Goal: Transaction & Acquisition: Purchase product/service

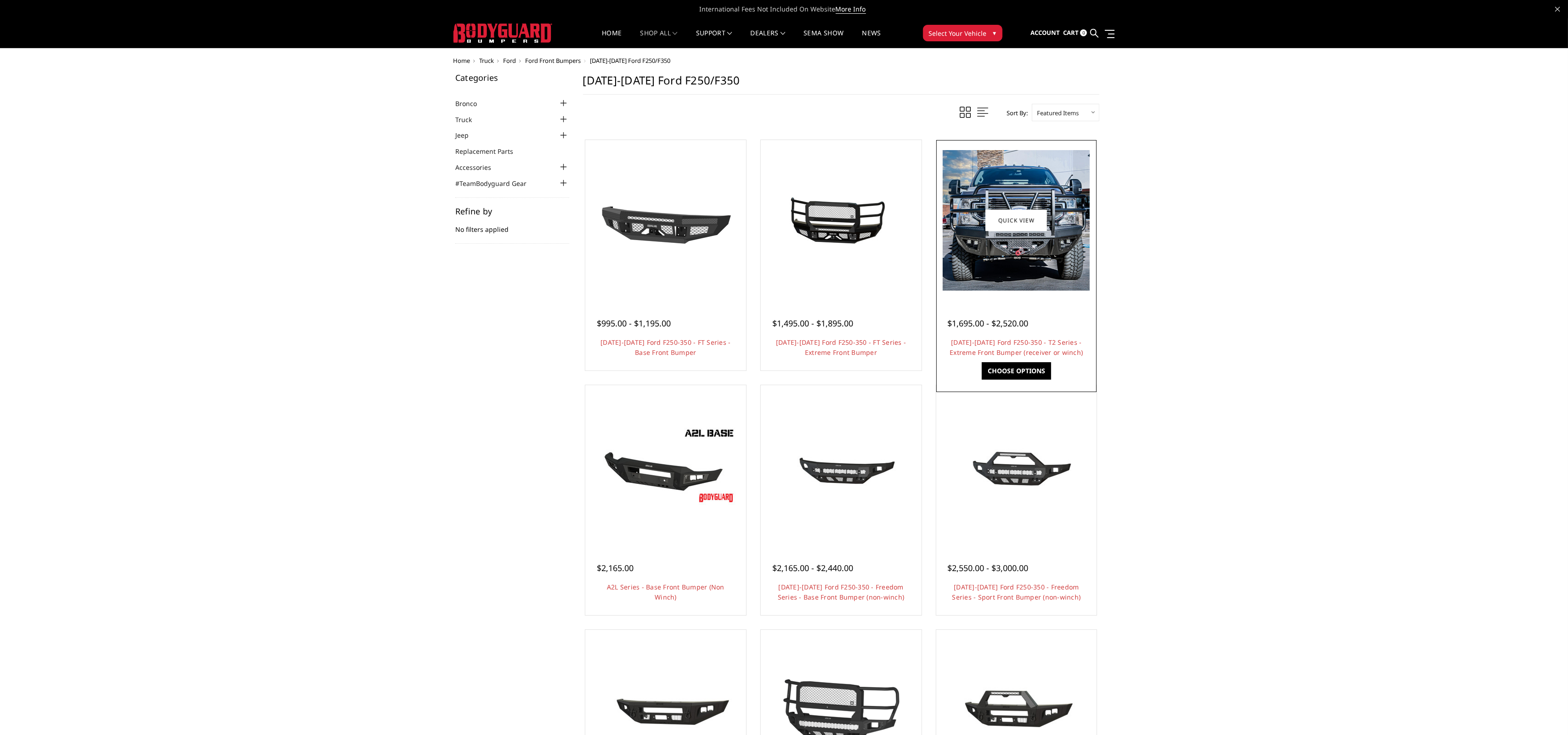
click at [1017, 369] on link "Choose Options" at bounding box center [1017, 371] width 69 height 17
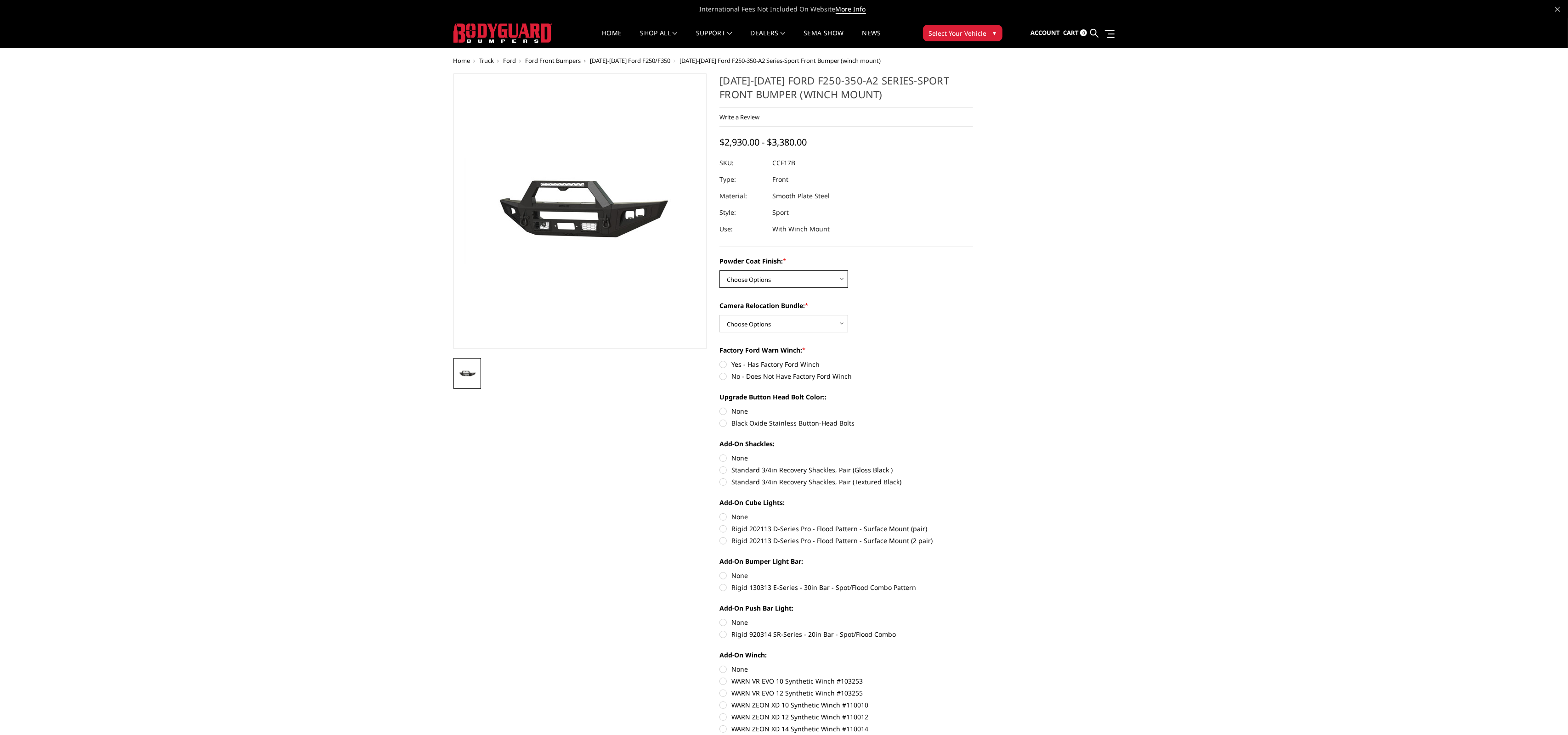
click at [842, 280] on select "Choose Options Bare Metal Textured Black Powder Coat" at bounding box center [784, 279] width 129 height 17
select select "4751"
click at [845, 323] on select "Choose Options WITH Camera Relocation Bundle WITHOUT Camera Relocation Bundle" at bounding box center [784, 323] width 129 height 17
select select "4752"
click at [723, 379] on label "No - Does Not Have Factory Ford Winch" at bounding box center [846, 376] width 253 height 10
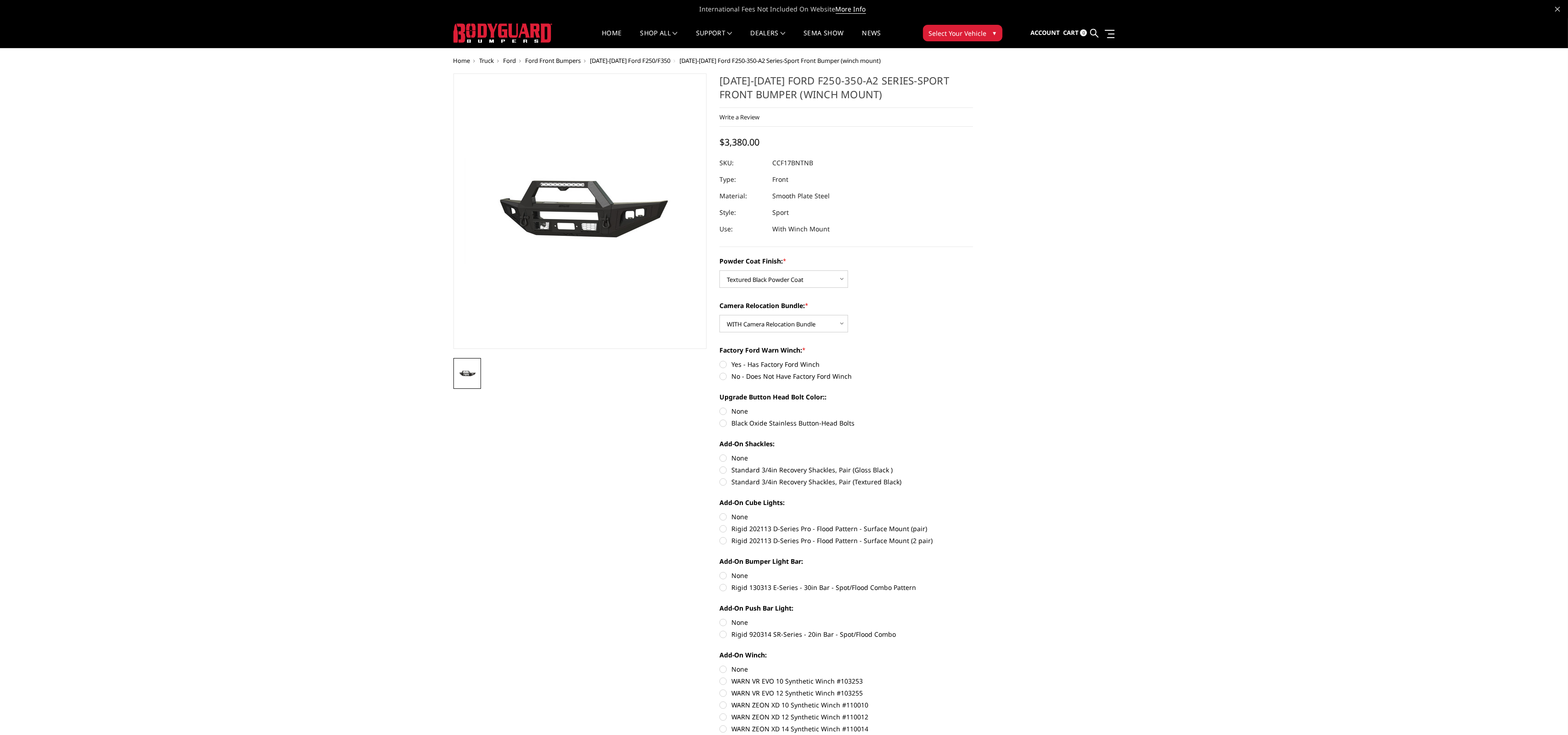
click at [973, 360] on input "No - Does Not Have Factory Ford Winch" at bounding box center [973, 360] width 1 height 1
radio input "true"
click at [726, 426] on label "Black Oxide Stainless Button-Head Bolts" at bounding box center [846, 423] width 253 height 10
click at [973, 407] on input "Black Oxide Stainless Button-Head Bolts" at bounding box center [973, 406] width 1 height 1
radio input "true"
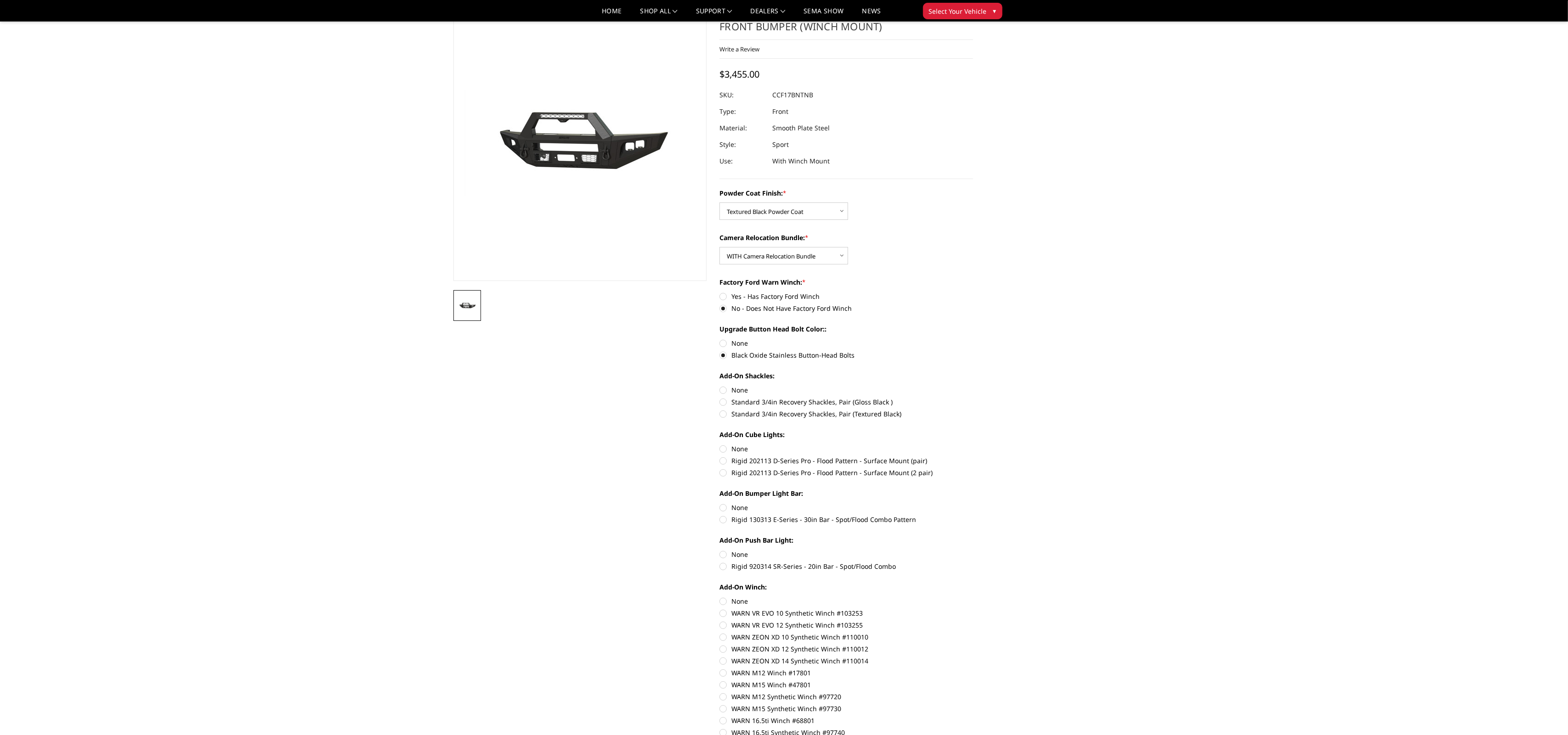
scroll to position [44, 0]
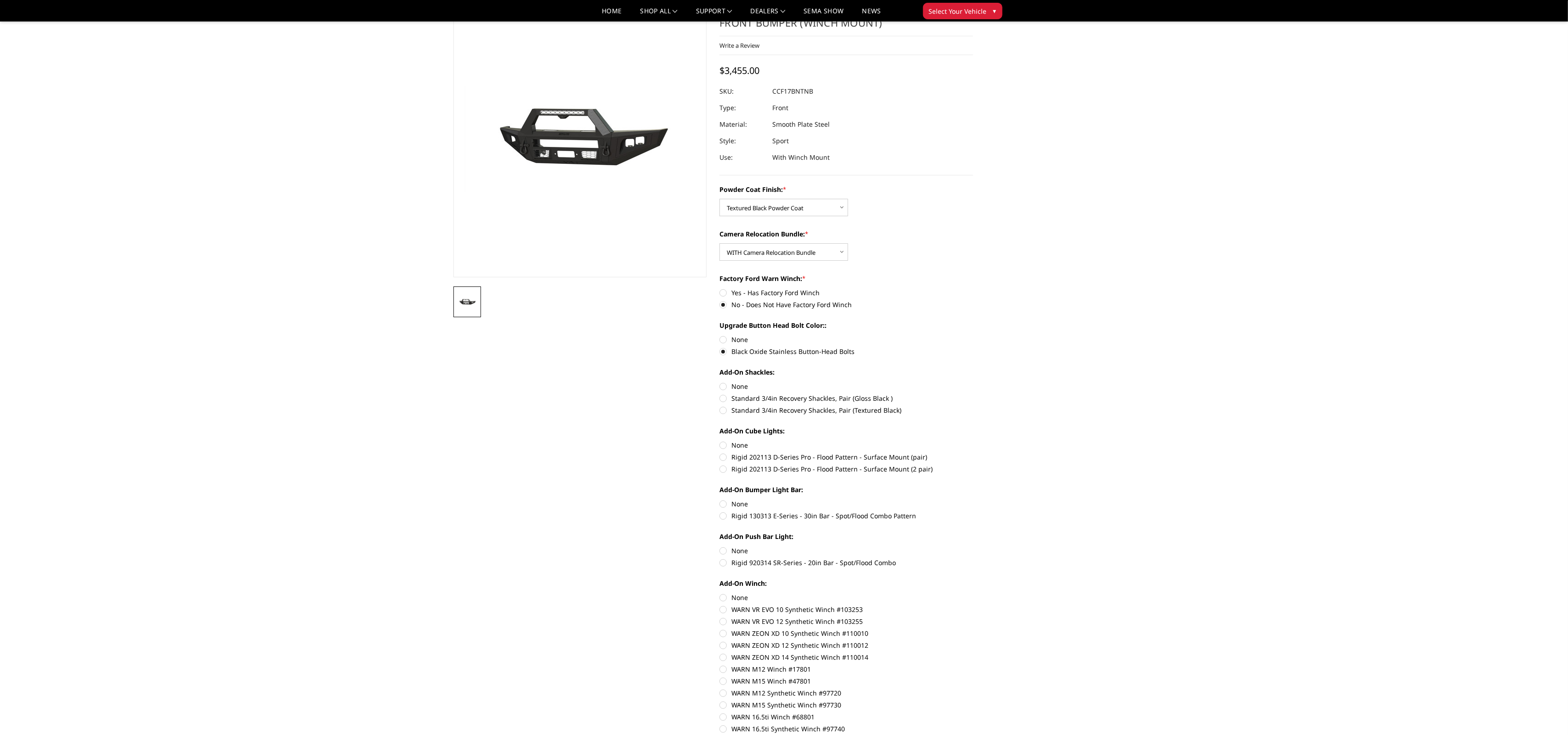
click at [723, 411] on label "Standard 3/4in Recovery Shackles, Pair (Textured Black)" at bounding box center [846, 410] width 253 height 10
click at [973, 394] on input "Standard 3/4in Recovery Shackles, Pair (Textured Black)" at bounding box center [973, 394] width 1 height 1
radio input "true"
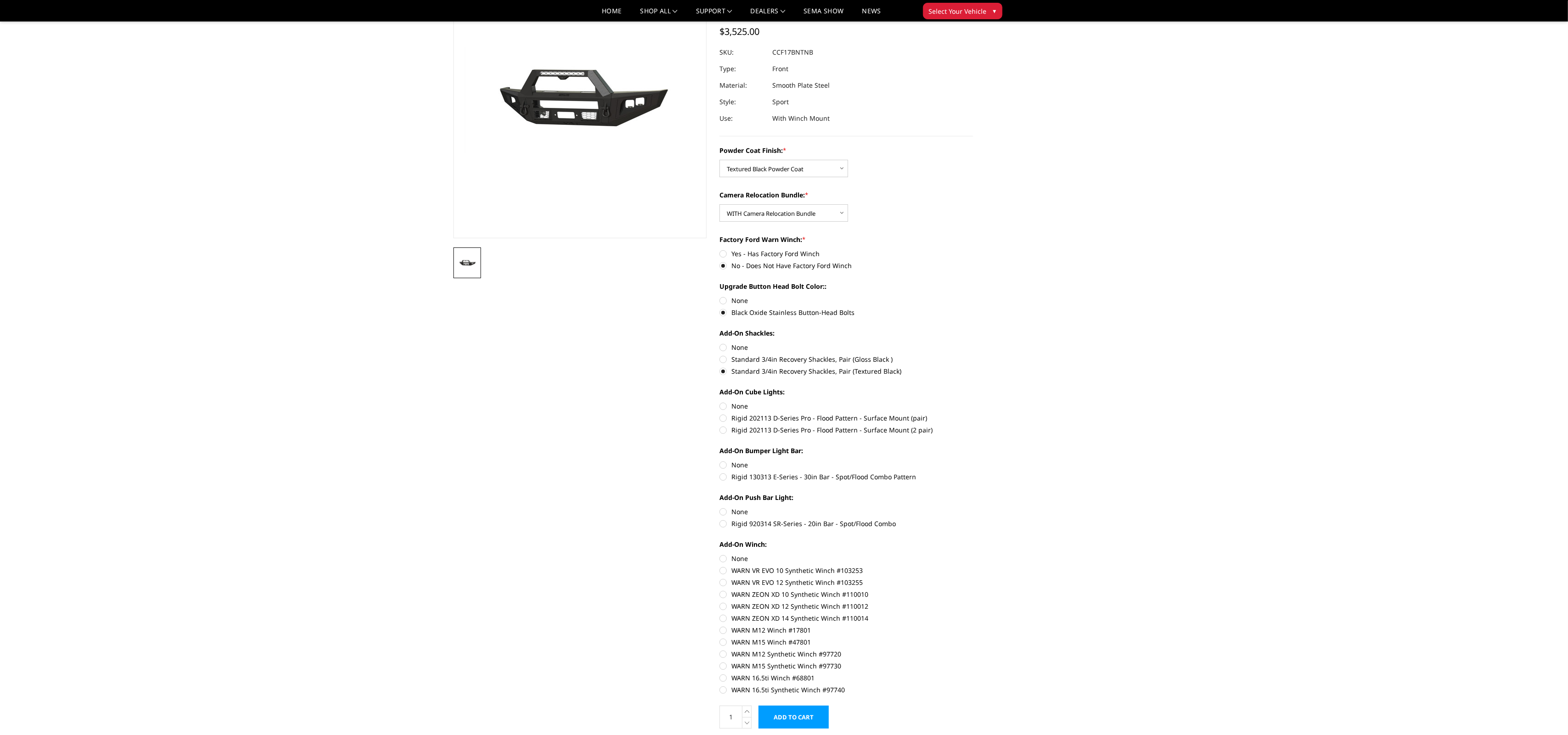
scroll to position [90, 0]
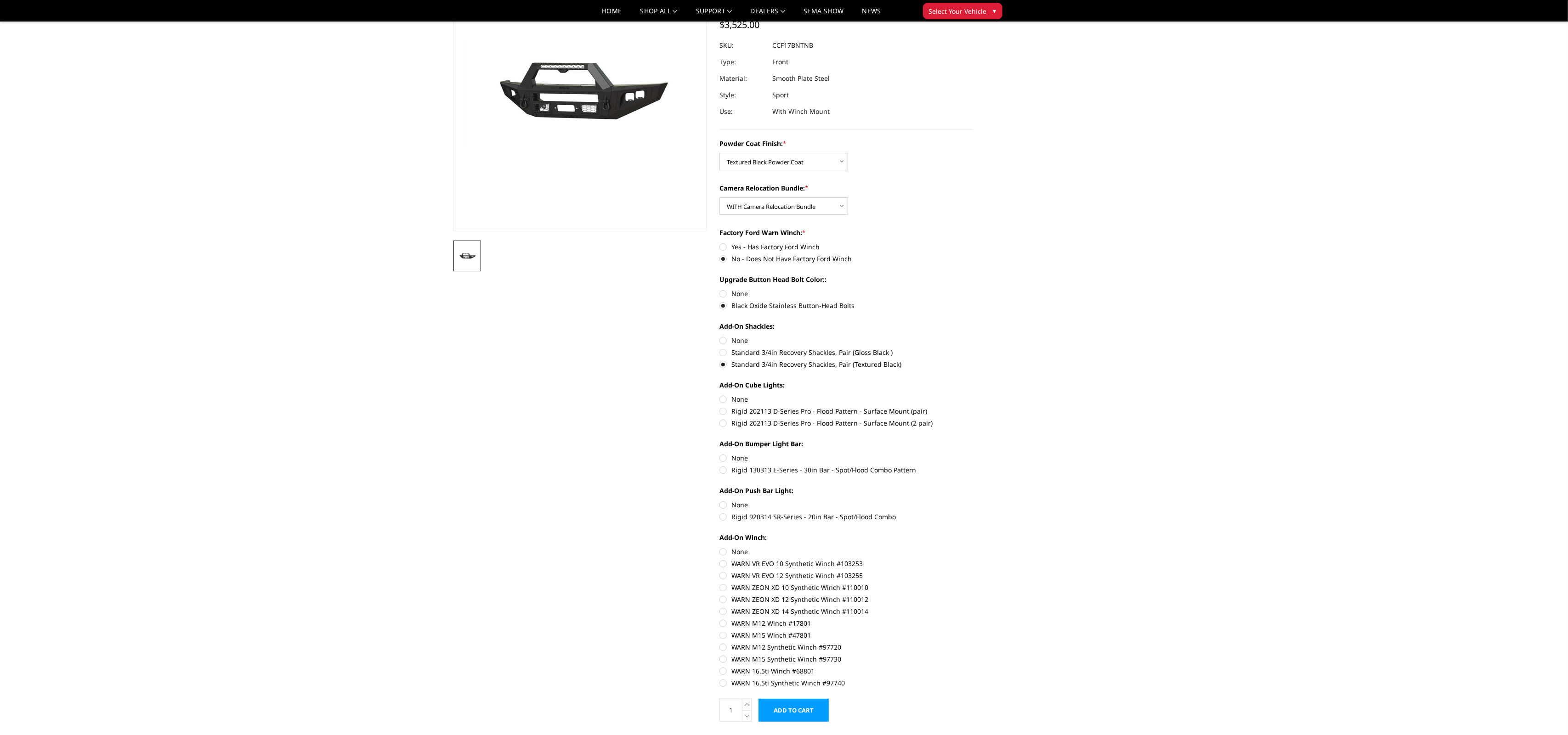
click at [726, 426] on label "Rigid 202113 D-Series Pro - Flood Pattern - Surface Mount (2 pair)" at bounding box center [846, 423] width 253 height 10
click at [973, 407] on input "Rigid 202113 D-Series Pro - Flood Pattern - Surface Mount (2 pair)" at bounding box center [973, 406] width 1 height 1
radio input "true"
click at [724, 473] on label "Rigid 130313 E-Series - 30in Bar - Spot/Flood Combo Pattern" at bounding box center [846, 470] width 253 height 10
click at [973, 454] on input "Rigid 130313 E-Series - 30in Bar - Spot/Flood Combo Pattern" at bounding box center [973, 453] width 1 height 1
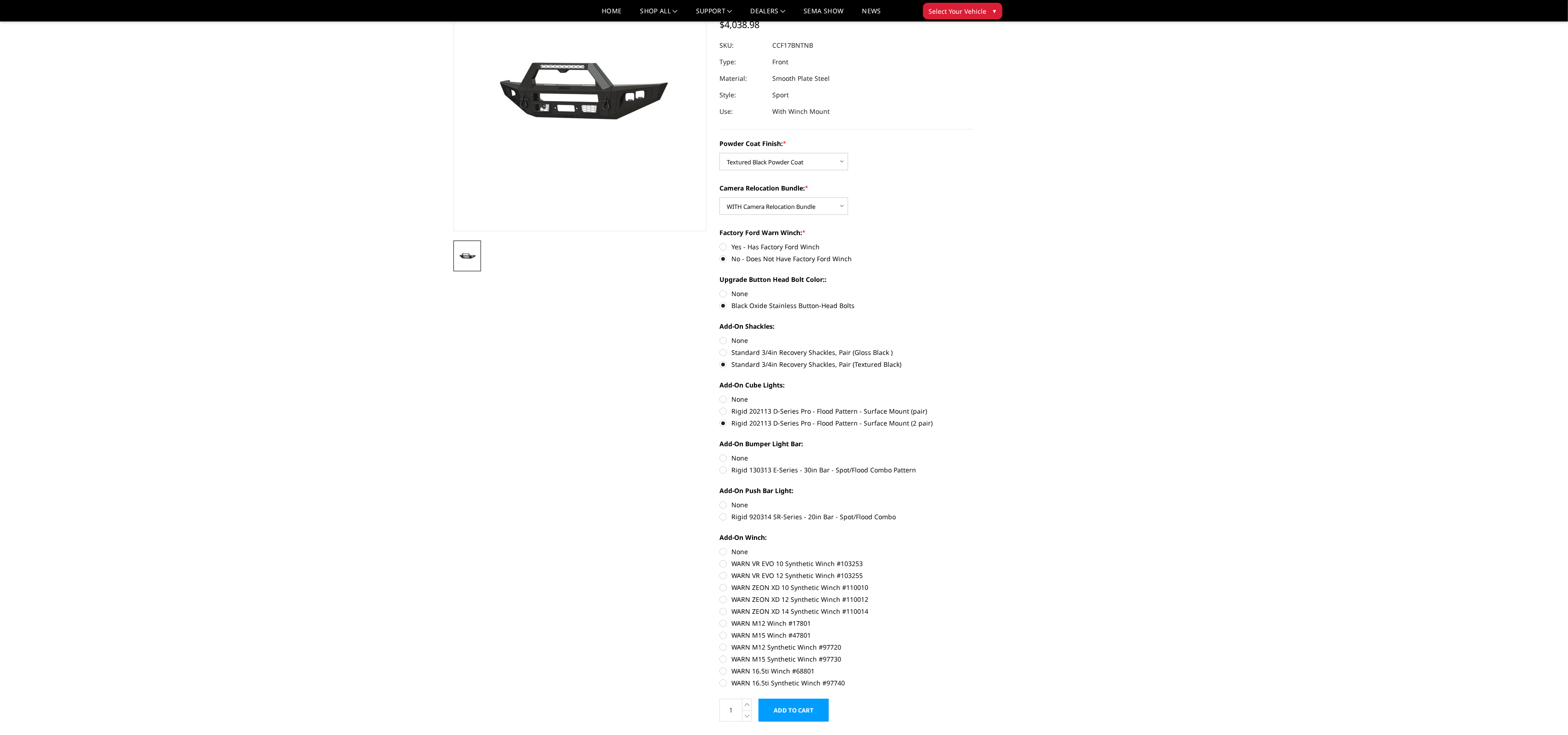
radio input "true"
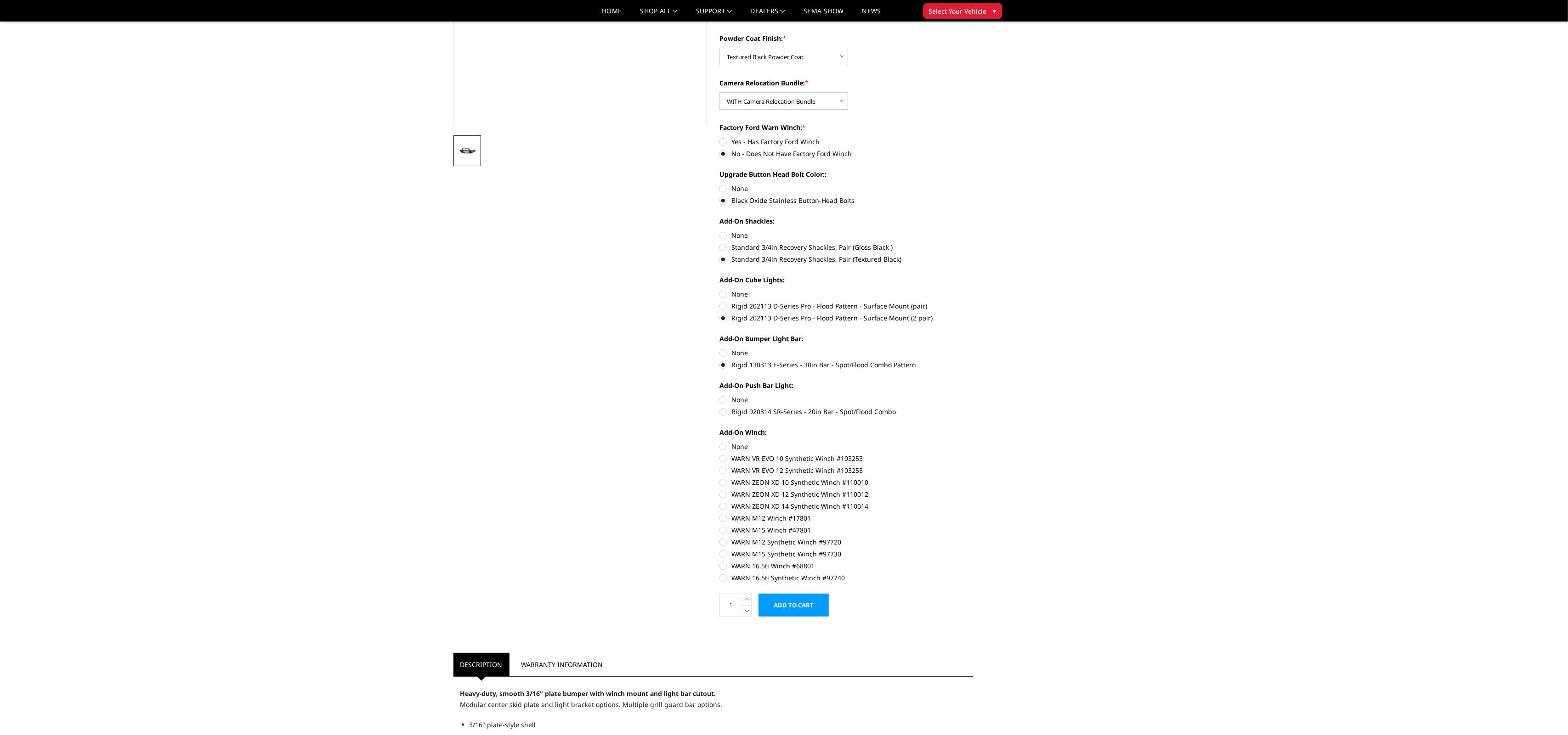
scroll to position [197, 0]
click at [798, 607] on input "Add to Cart" at bounding box center [793, 604] width 70 height 23
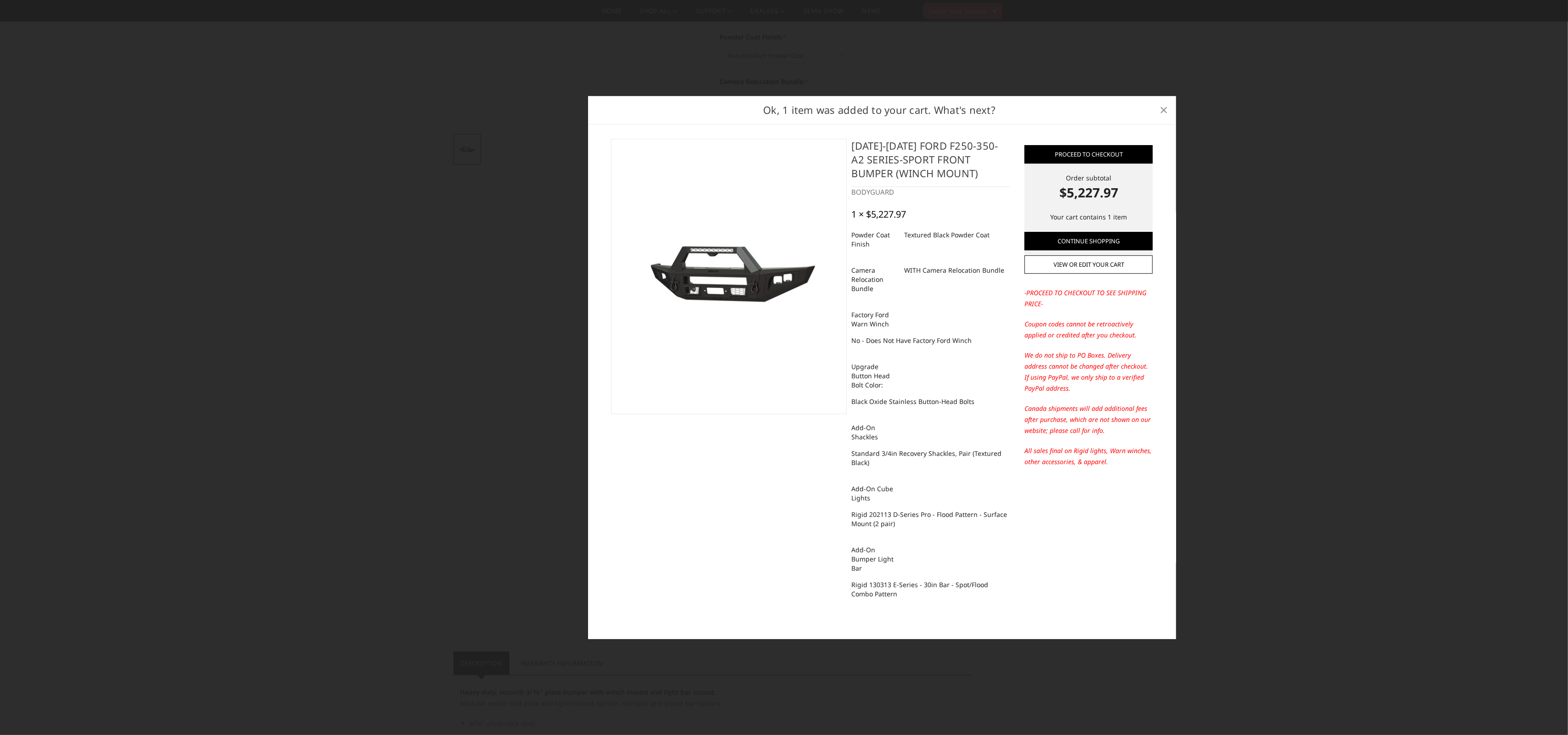
click at [1164, 110] on span "×" at bounding box center [1164, 109] width 8 height 20
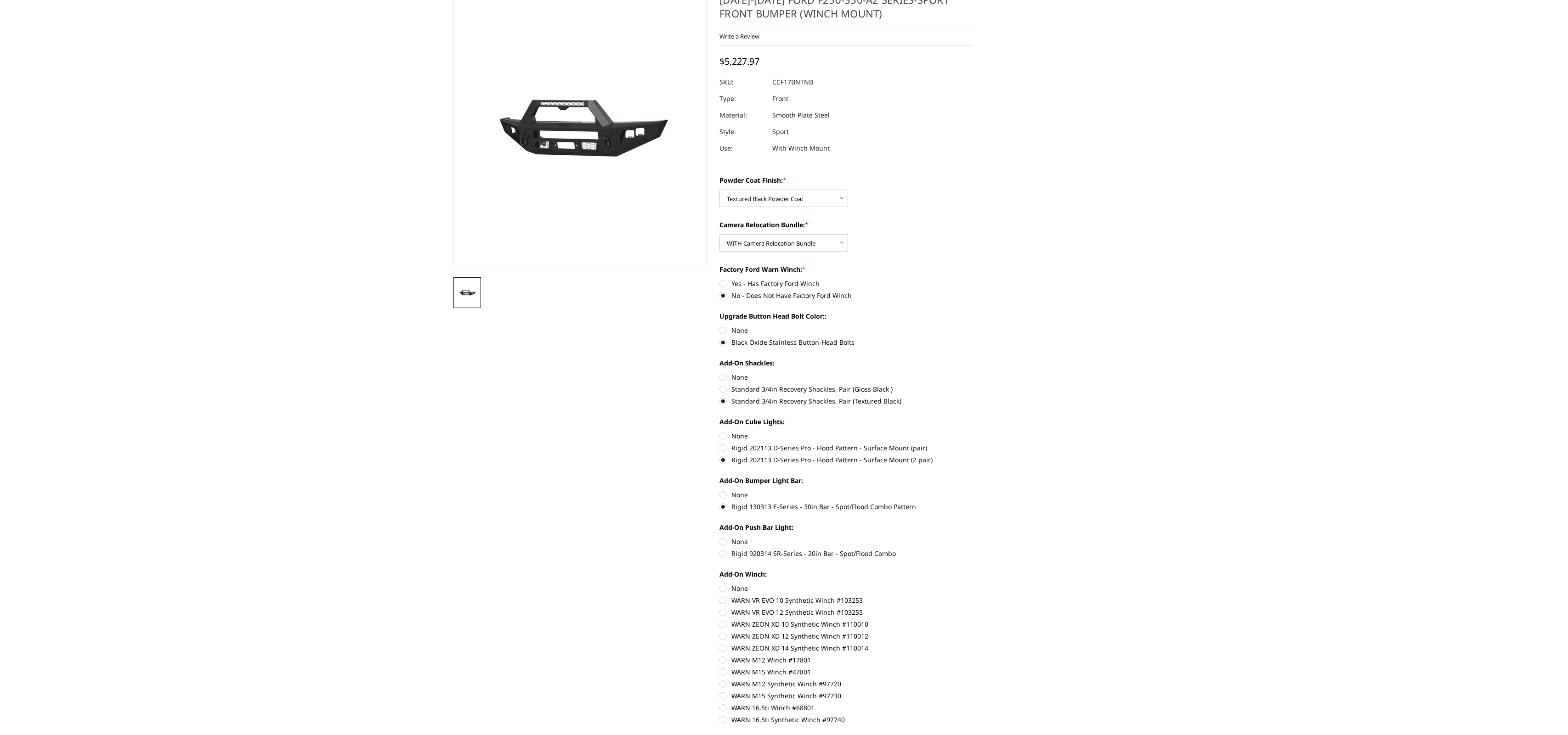
scroll to position [0, 0]
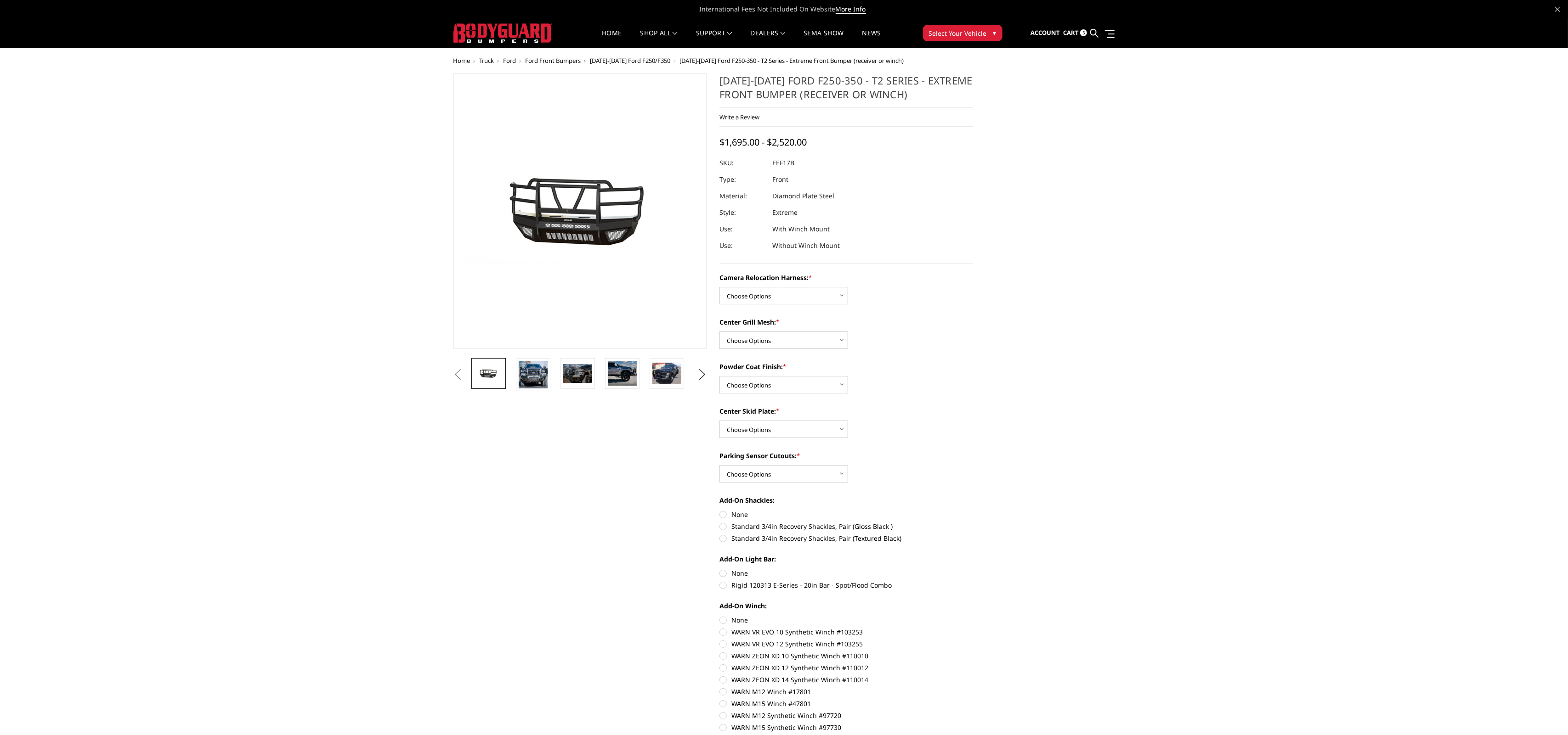
scroll to position [1, 0]
